Goal: Task Accomplishment & Management: Use online tool/utility

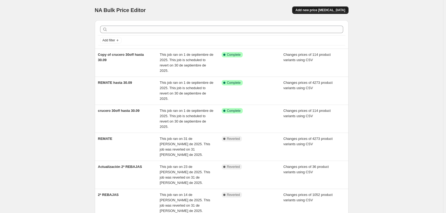
click at [325, 10] on span "Add new price change job" at bounding box center [321, 10] width 50 height 4
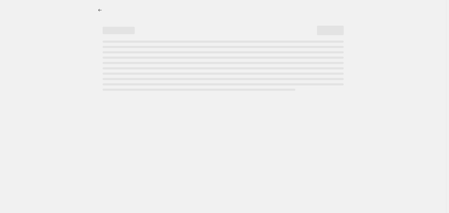
select select "percentage"
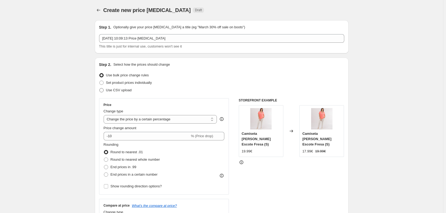
click at [103, 90] on span at bounding box center [101, 90] width 4 height 4
click at [100, 88] on input "Use CSV upload" at bounding box center [99, 88] width 0 height 0
radio input "true"
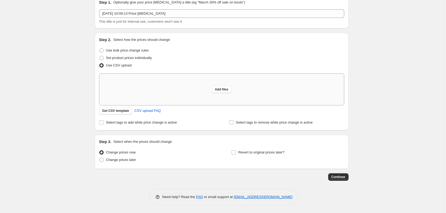
scroll to position [25, 0]
click at [117, 112] on span "Get CSV template" at bounding box center [115, 110] width 27 height 4
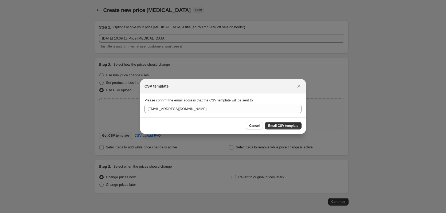
scroll to position [0, 0]
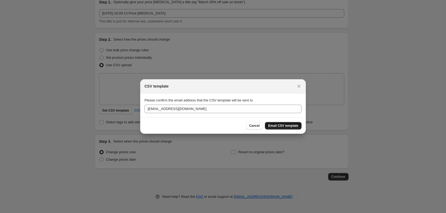
click at [277, 127] on span "Email CSV template" at bounding box center [283, 126] width 30 height 4
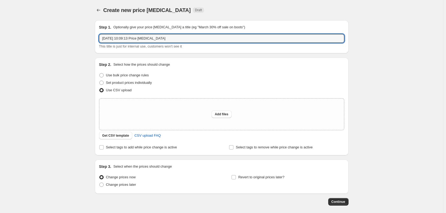
drag, startPoint x: 167, startPoint y: 39, endPoint x: 49, endPoint y: 46, distance: 118.3
click at [49, 46] on div "Create new price change job. This page is ready Create new price change job Dra…" at bounding box center [221, 119] width 443 height 238
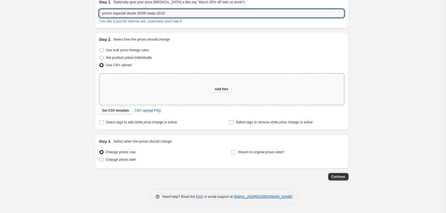
type input "promo especial desde 26/09 hasta 15/10"
click at [227, 89] on span "Add files" at bounding box center [222, 89] width 14 height 4
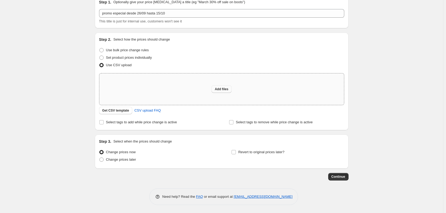
click at [226, 87] on button "Add files" at bounding box center [222, 88] width 20 height 7
type input "C:\fakepath\promo especial desde 26.09 hasta 15.10 - promo especial desde 26.09…"
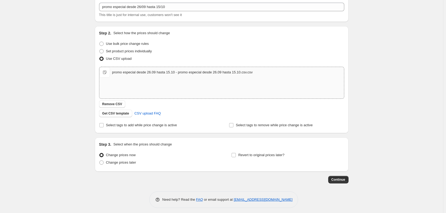
scroll to position [34, 0]
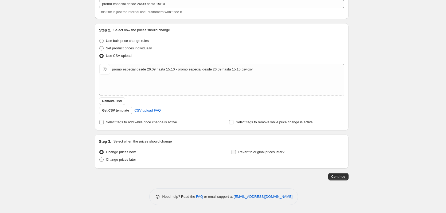
click at [236, 151] on input "Revert to original prices later?" at bounding box center [234, 152] width 4 height 4
checkbox input "true"
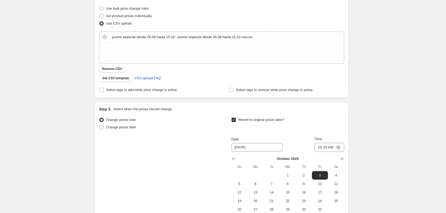
scroll to position [126, 0]
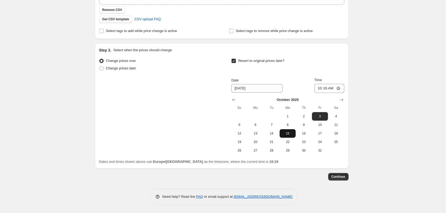
click at [286, 133] on span "15" at bounding box center [288, 133] width 12 height 4
type input "10/15/2025"
click at [325, 89] on input "10:19" at bounding box center [329, 88] width 30 height 9
type input "23:59"
click at [344, 179] on span "Continue" at bounding box center [339, 177] width 14 height 4
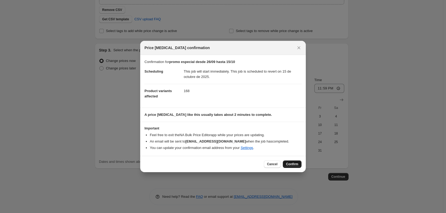
click at [292, 165] on span "Confirm" at bounding box center [292, 164] width 12 height 4
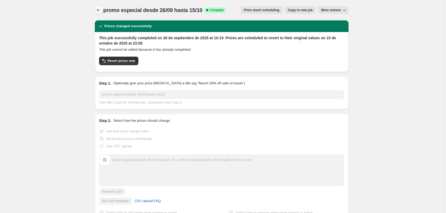
click at [99, 11] on icon "Price change jobs" at bounding box center [98, 9] width 5 height 5
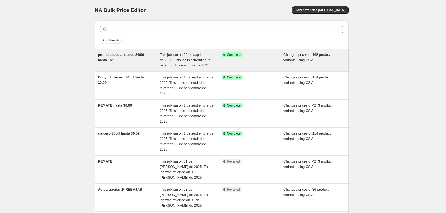
click at [194, 59] on span "This job ran on 26 de septiembre de 2025. This job is scheduled to revert on 15…" at bounding box center [185, 60] width 51 height 15
